Goal: Information Seeking & Learning: Check status

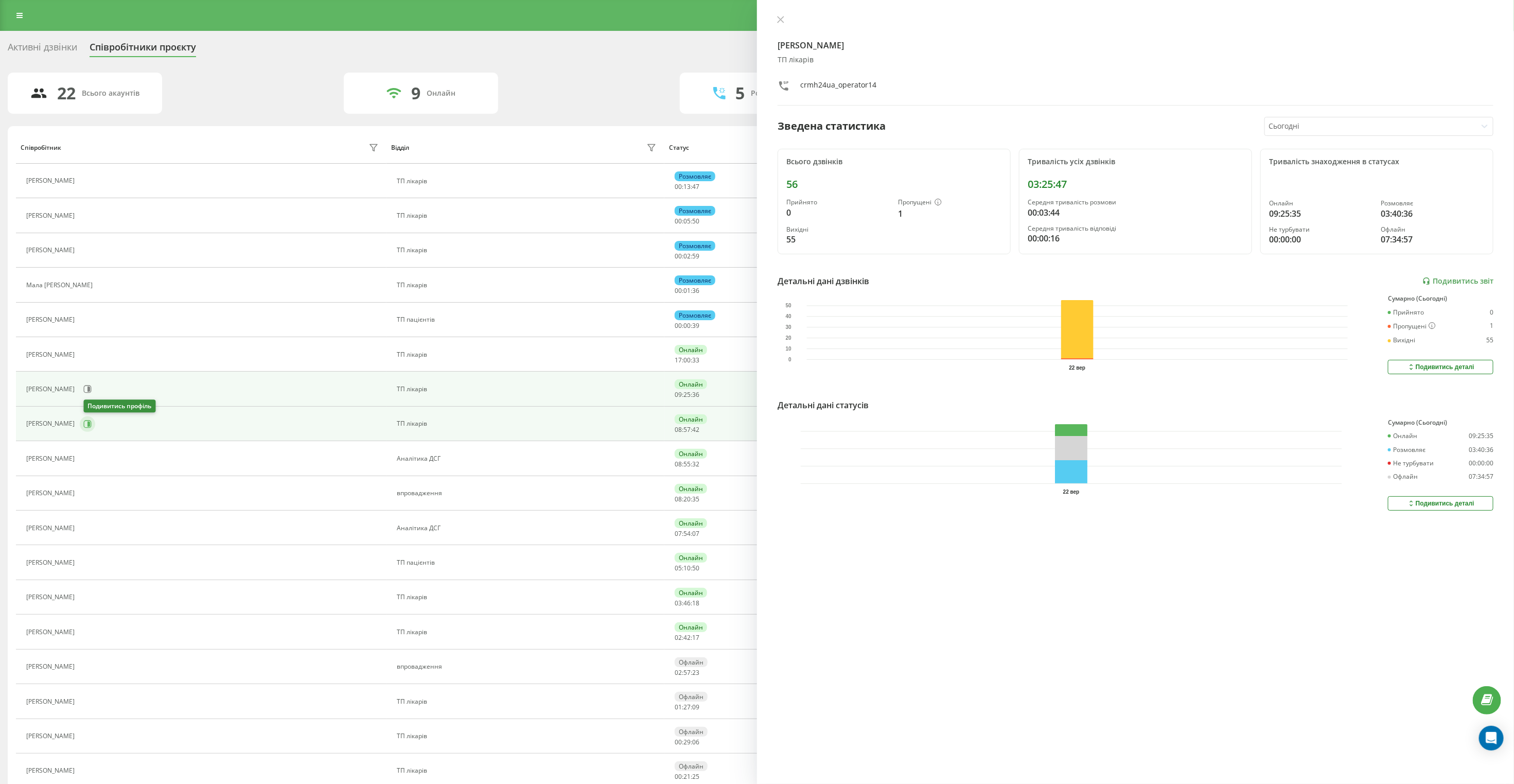
click at [95, 426] on button at bounding box center [87, 424] width 15 height 15
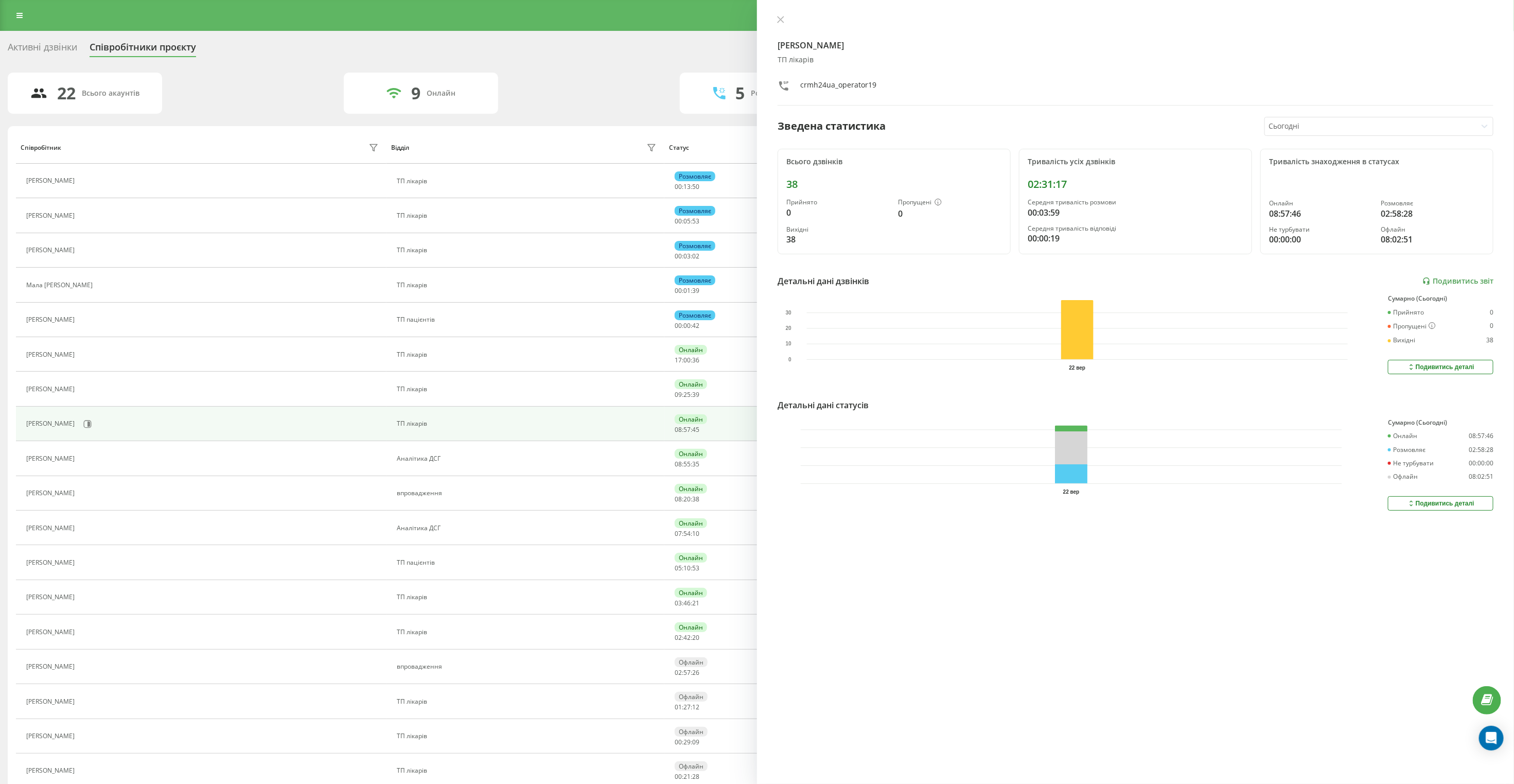
click at [647, 49] on div "Активні дзвінки Співробітники проєкту Оберіть відділ" at bounding box center [757, 49] width 1499 height 22
click at [44, 52] on div "Активні дзвінки" at bounding box center [43, 49] width 69 height 16
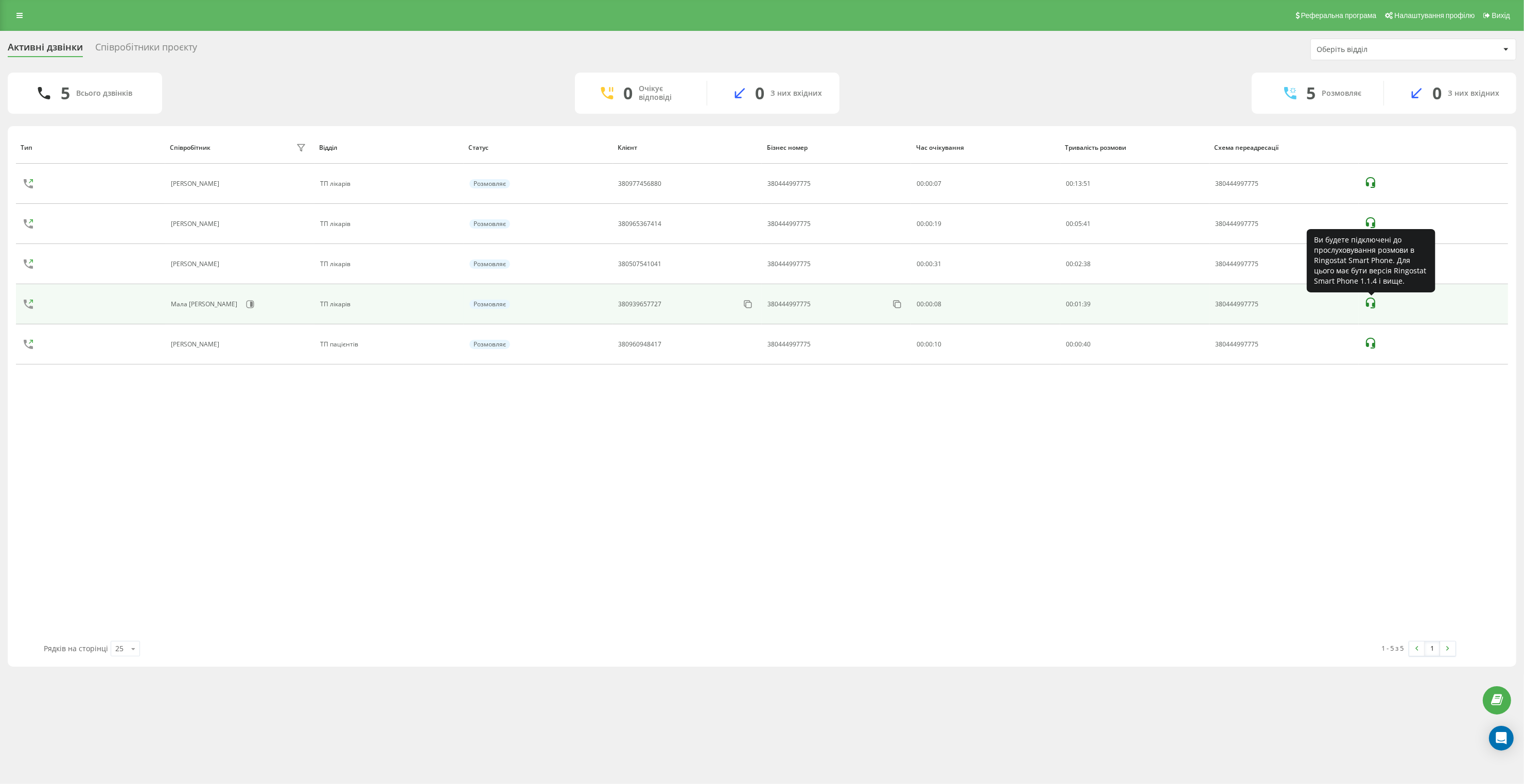
click at [1376, 299] on icon at bounding box center [1371, 303] width 12 height 12
click at [1370, 300] on icon at bounding box center [1371, 303] width 12 height 12
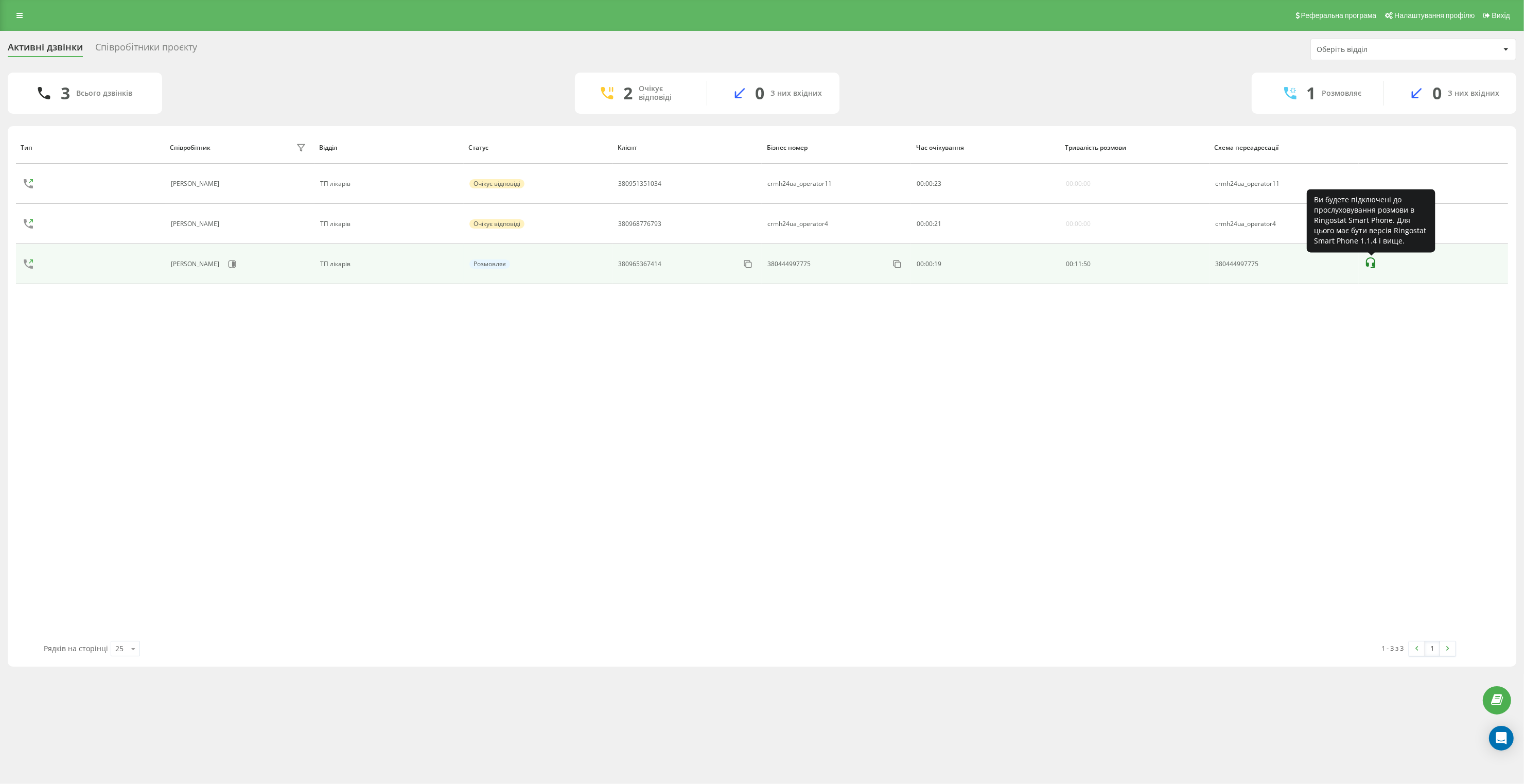
click at [1369, 265] on icon at bounding box center [1371, 263] width 9 height 11
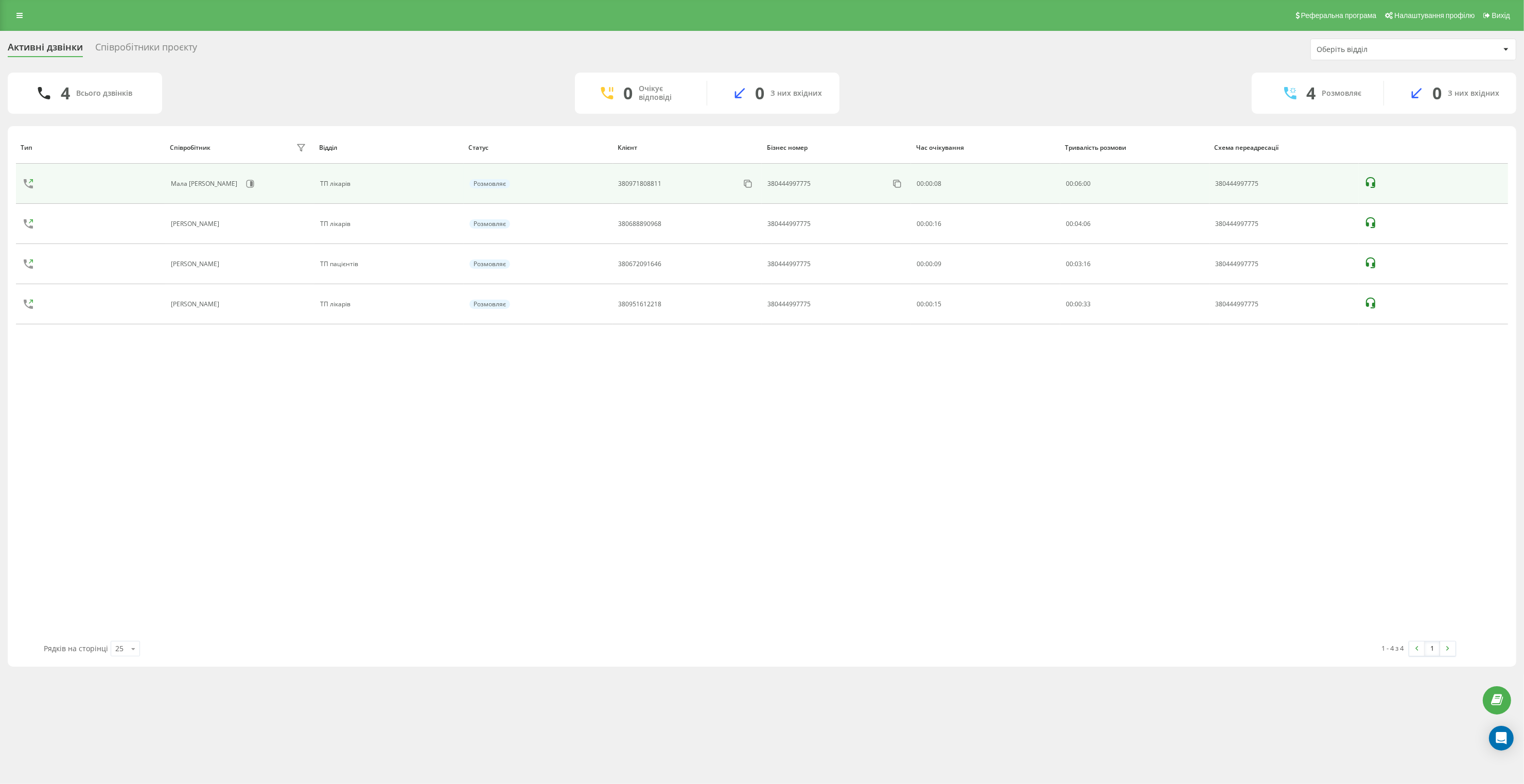
click at [1364, 204] on td at bounding box center [1433, 184] width 149 height 40
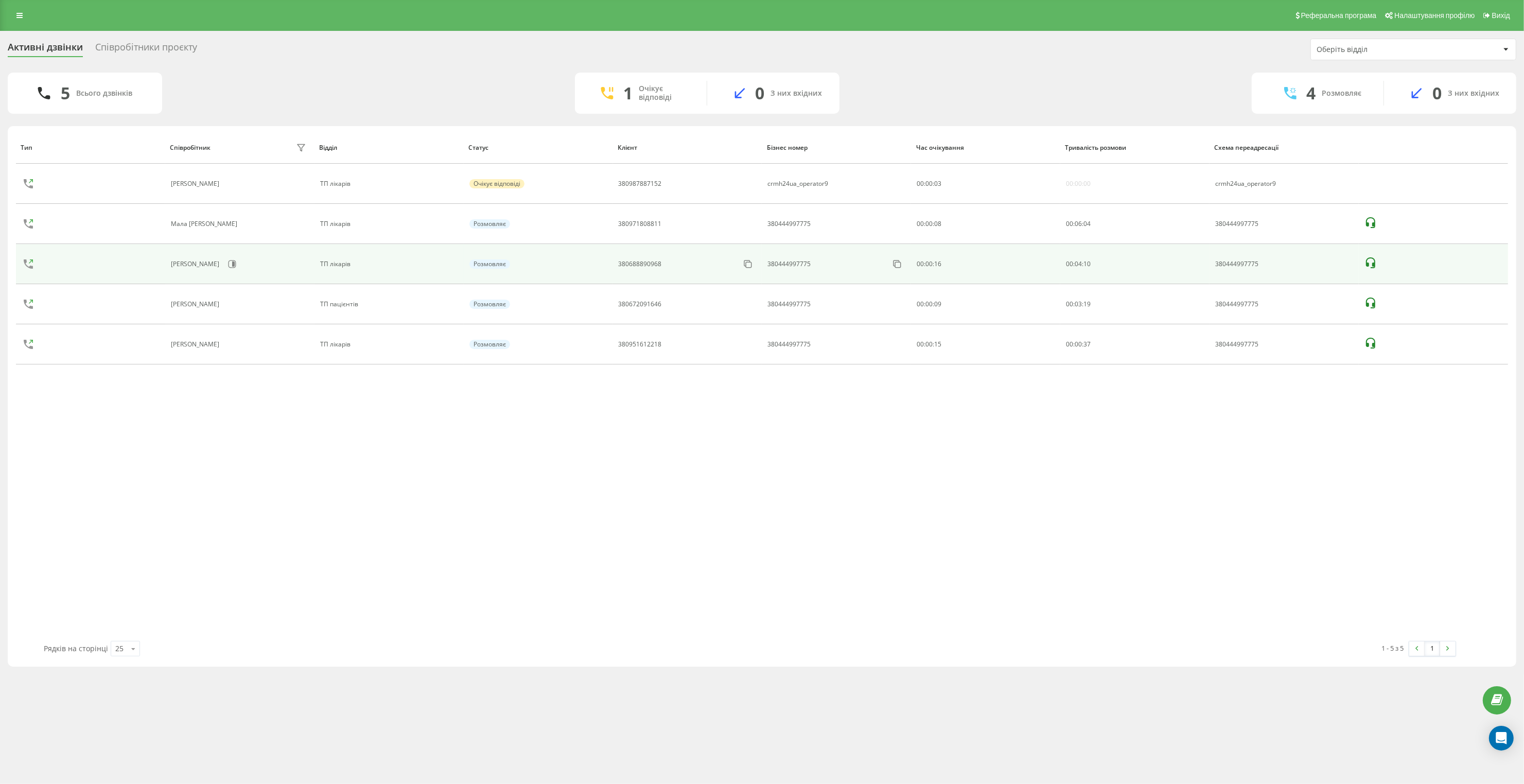
click at [1369, 261] on icon at bounding box center [1371, 263] width 12 height 12
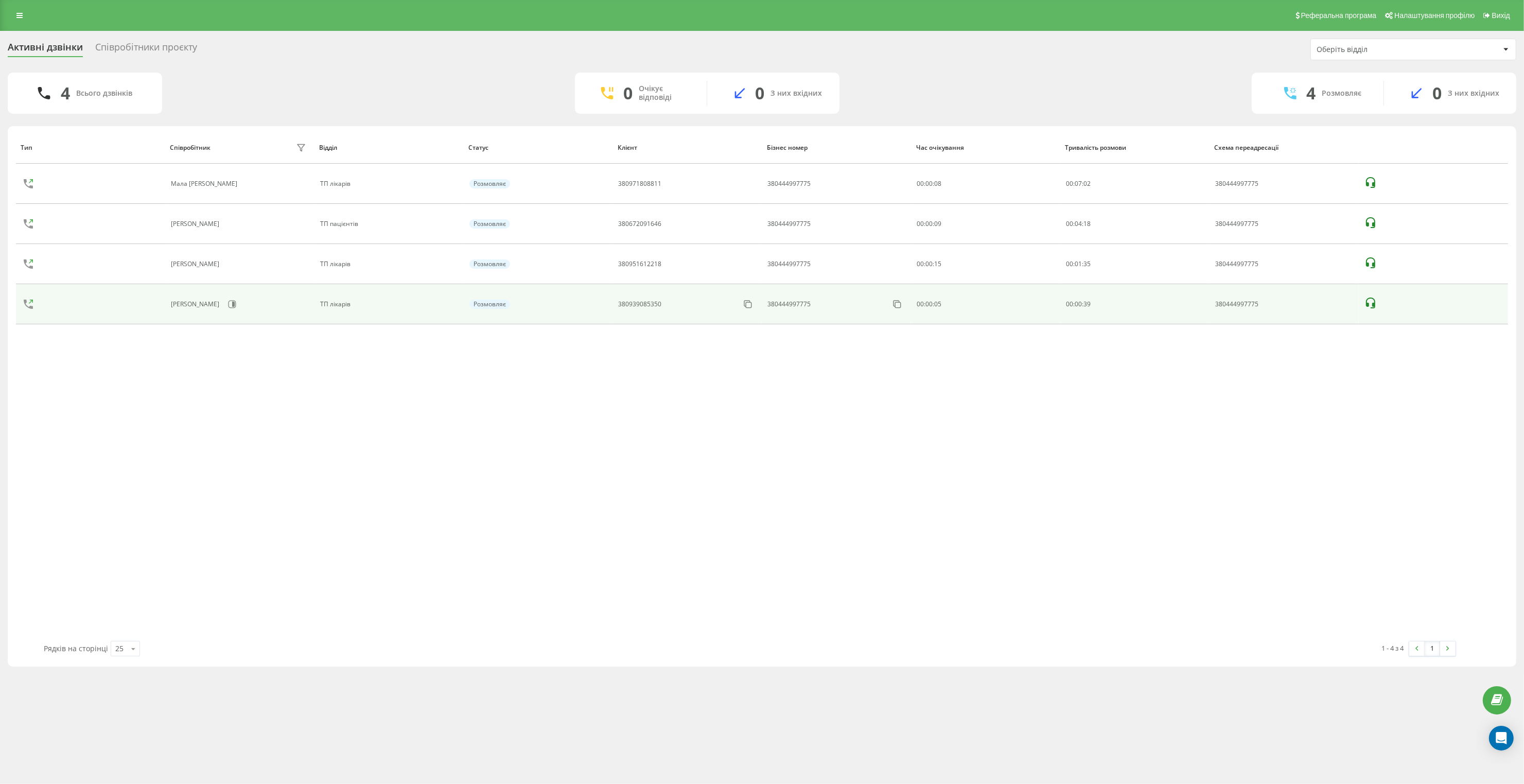
click at [1374, 300] on icon at bounding box center [1371, 303] width 9 height 11
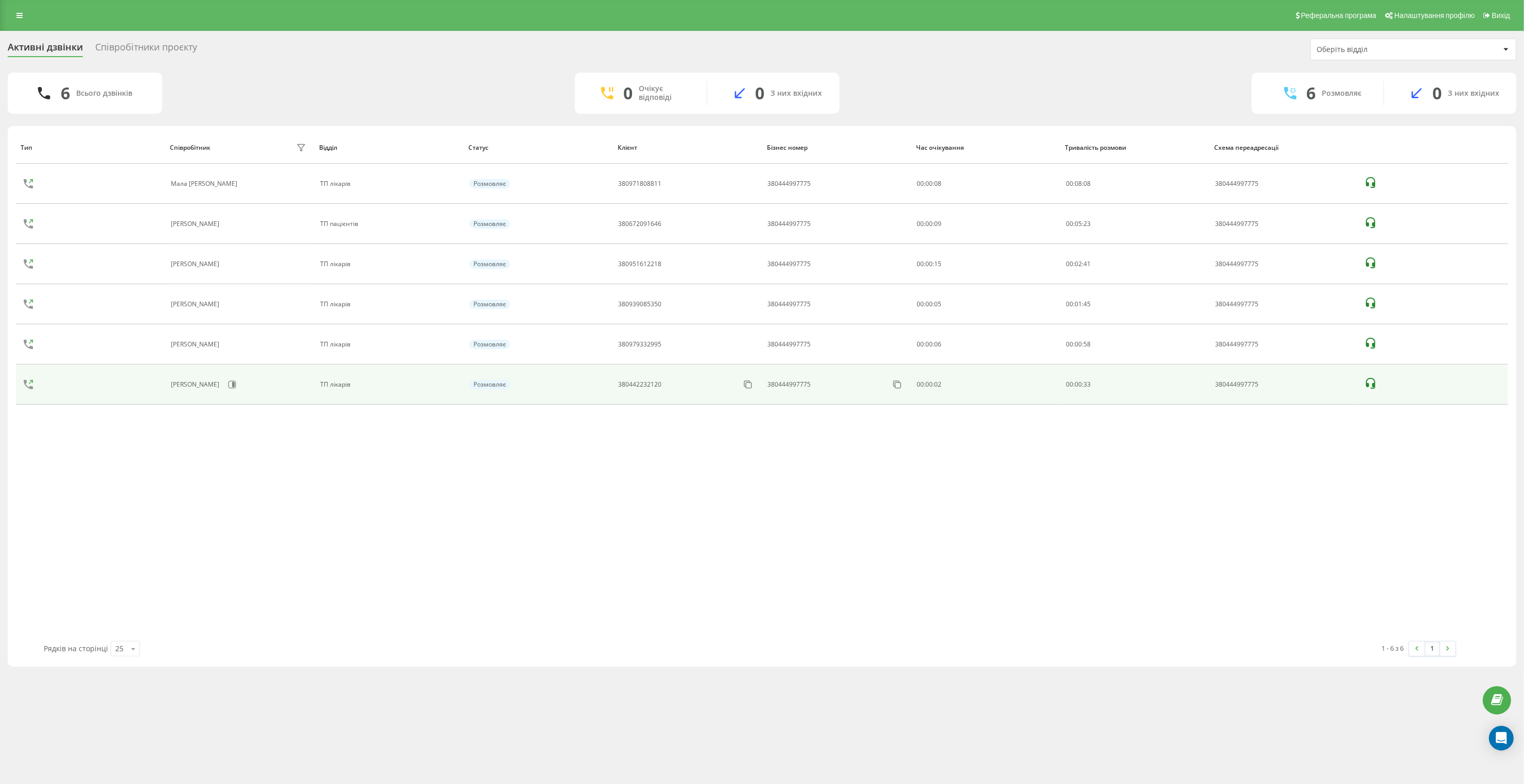
click at [1374, 388] on icon at bounding box center [1371, 383] width 9 height 11
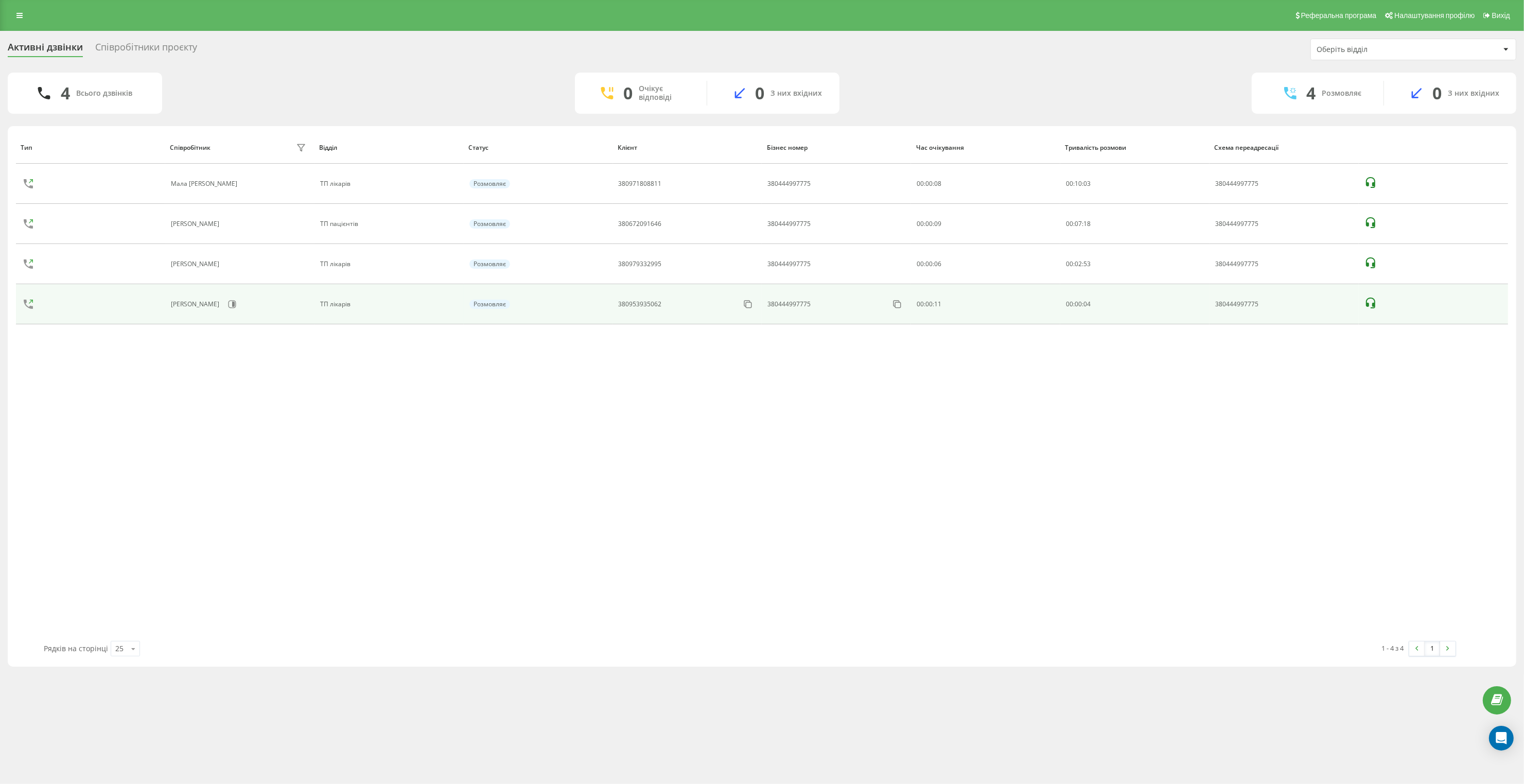
click at [1371, 297] on icon at bounding box center [1371, 303] width 12 height 12
click at [1380, 301] on td at bounding box center [1433, 304] width 149 height 40
click at [1367, 303] on icon at bounding box center [1371, 303] width 9 height 11
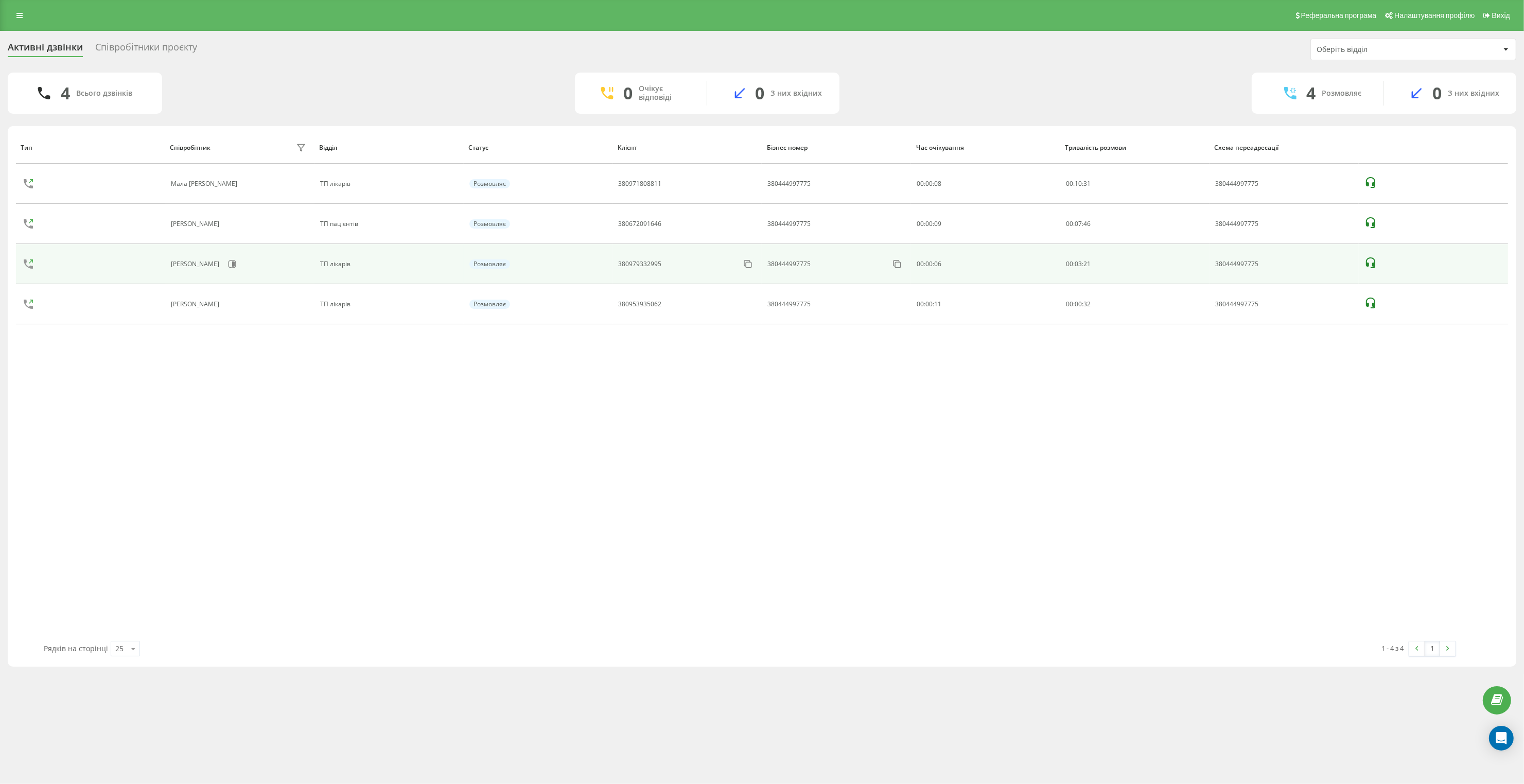
click at [1369, 265] on icon at bounding box center [1371, 263] width 9 height 11
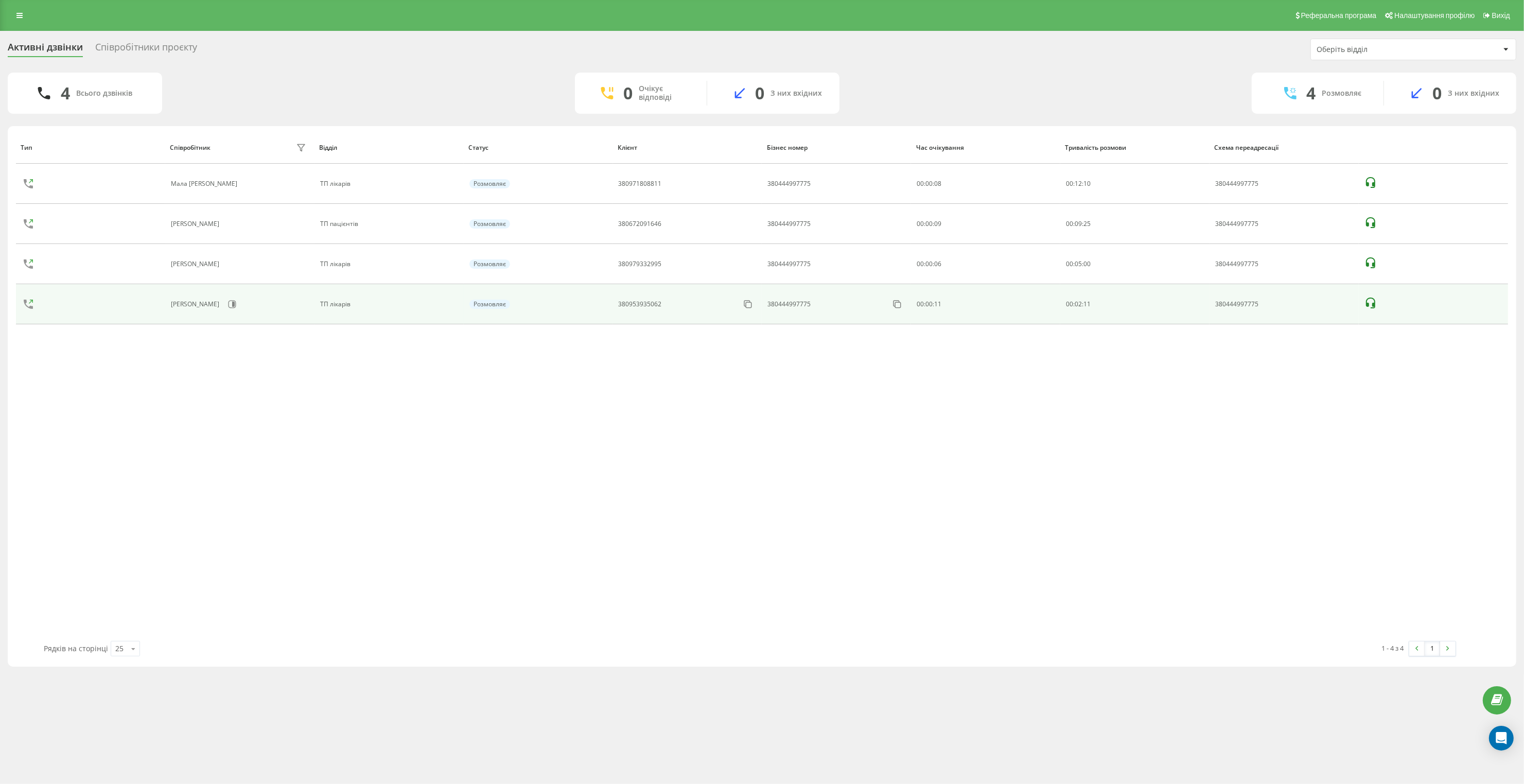
click at [1372, 302] on icon at bounding box center [1371, 303] width 12 height 12
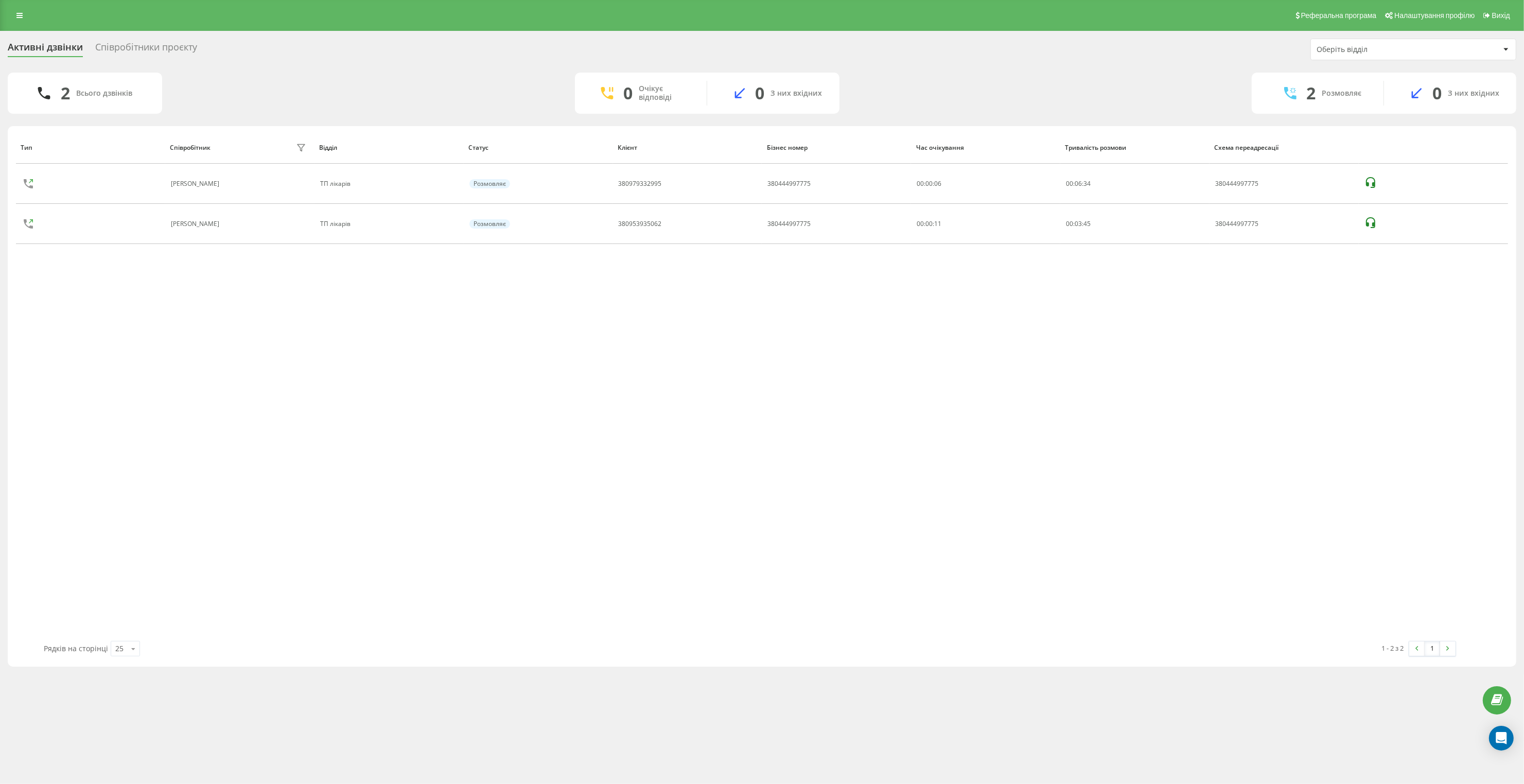
click at [384, 371] on div "Тип Співробітник фільтру Відділ Статус Клієнт Бізнес номер Час очікування Трива…" at bounding box center [762, 386] width 1492 height 509
click at [135, 47] on div "Співробітники проєкту" at bounding box center [146, 49] width 102 height 16
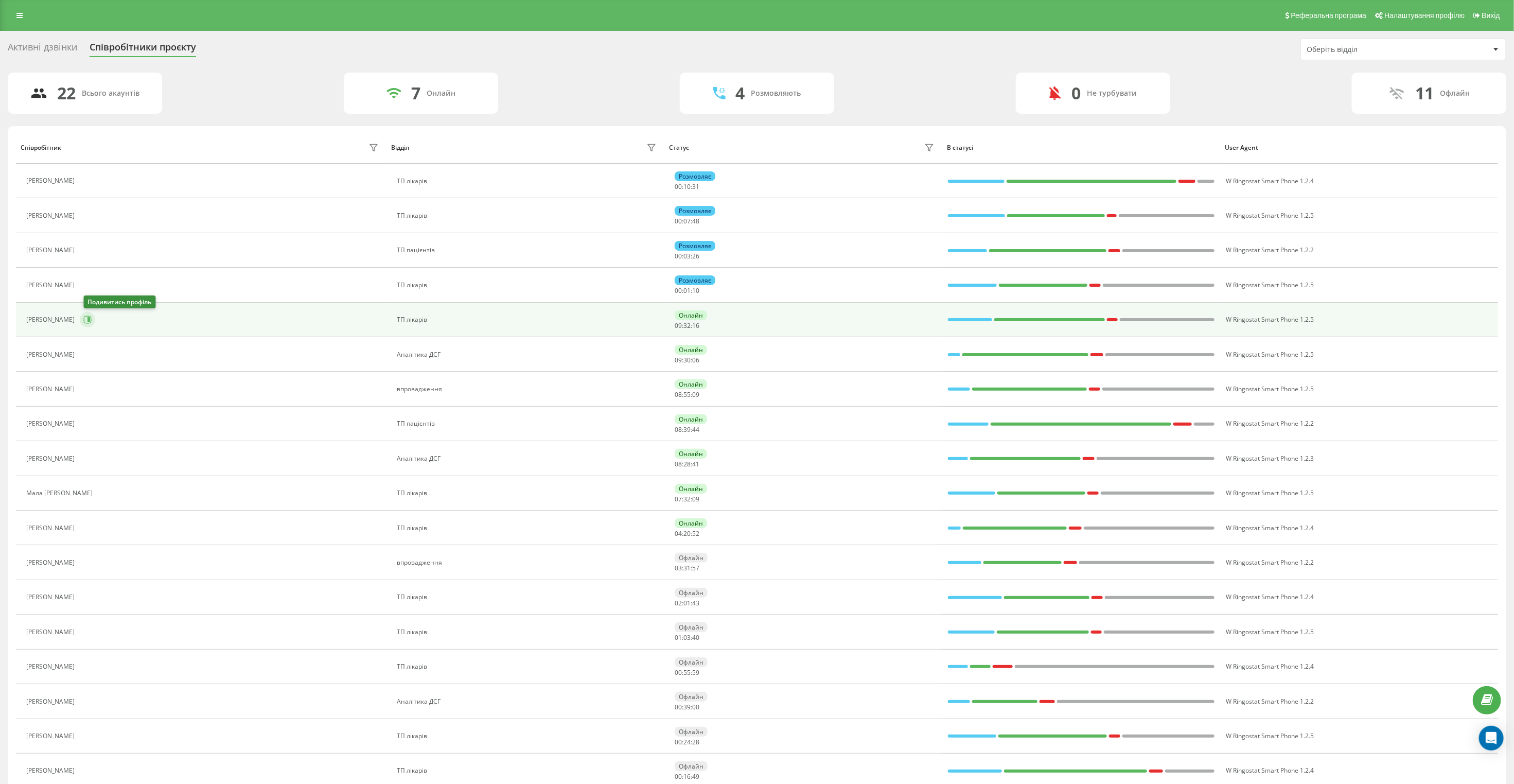
click at [91, 323] on icon at bounding box center [88, 320] width 9 height 9
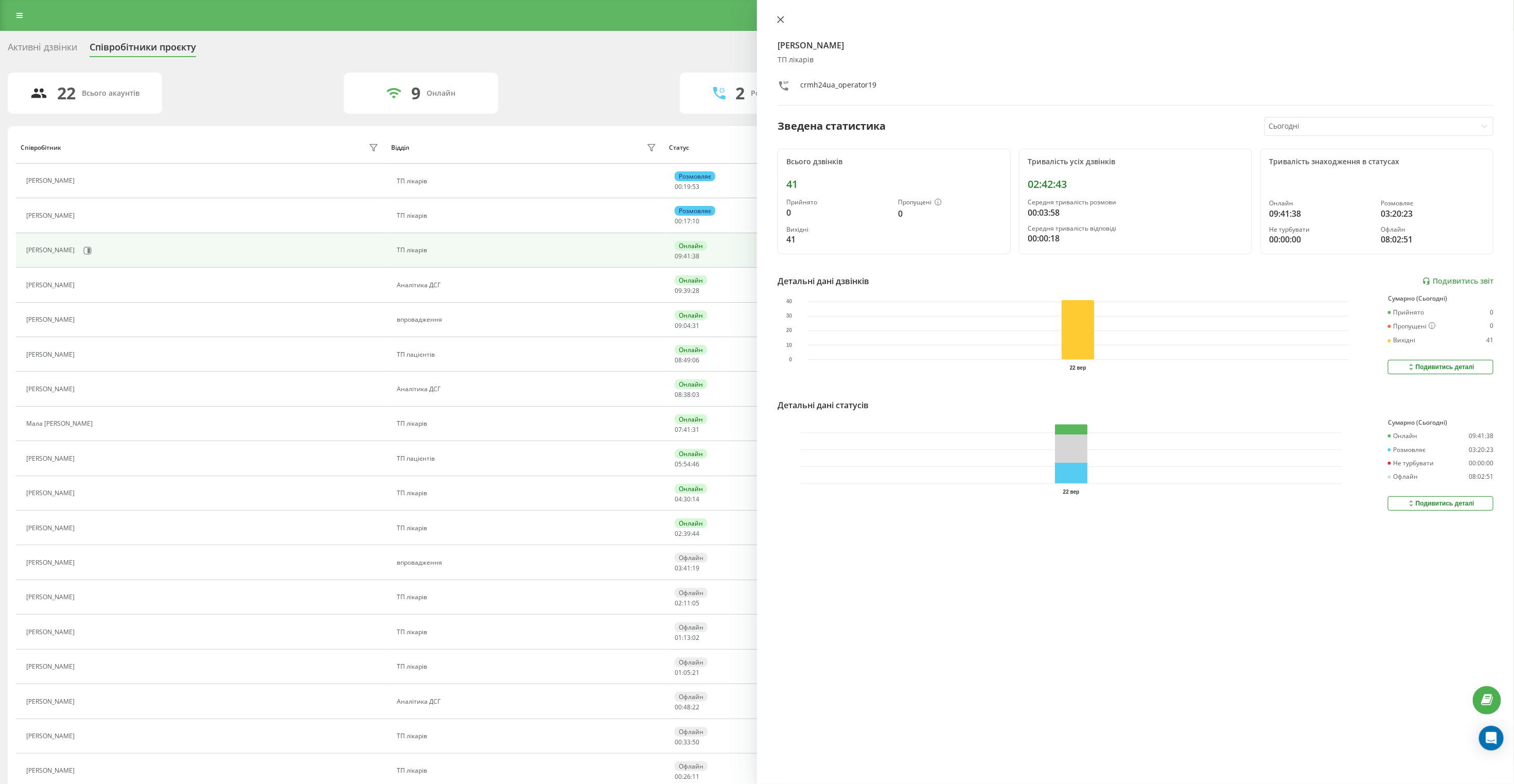
click at [776, 18] on button at bounding box center [780, 20] width 13 height 10
